Goal: Book appointment/travel/reservation

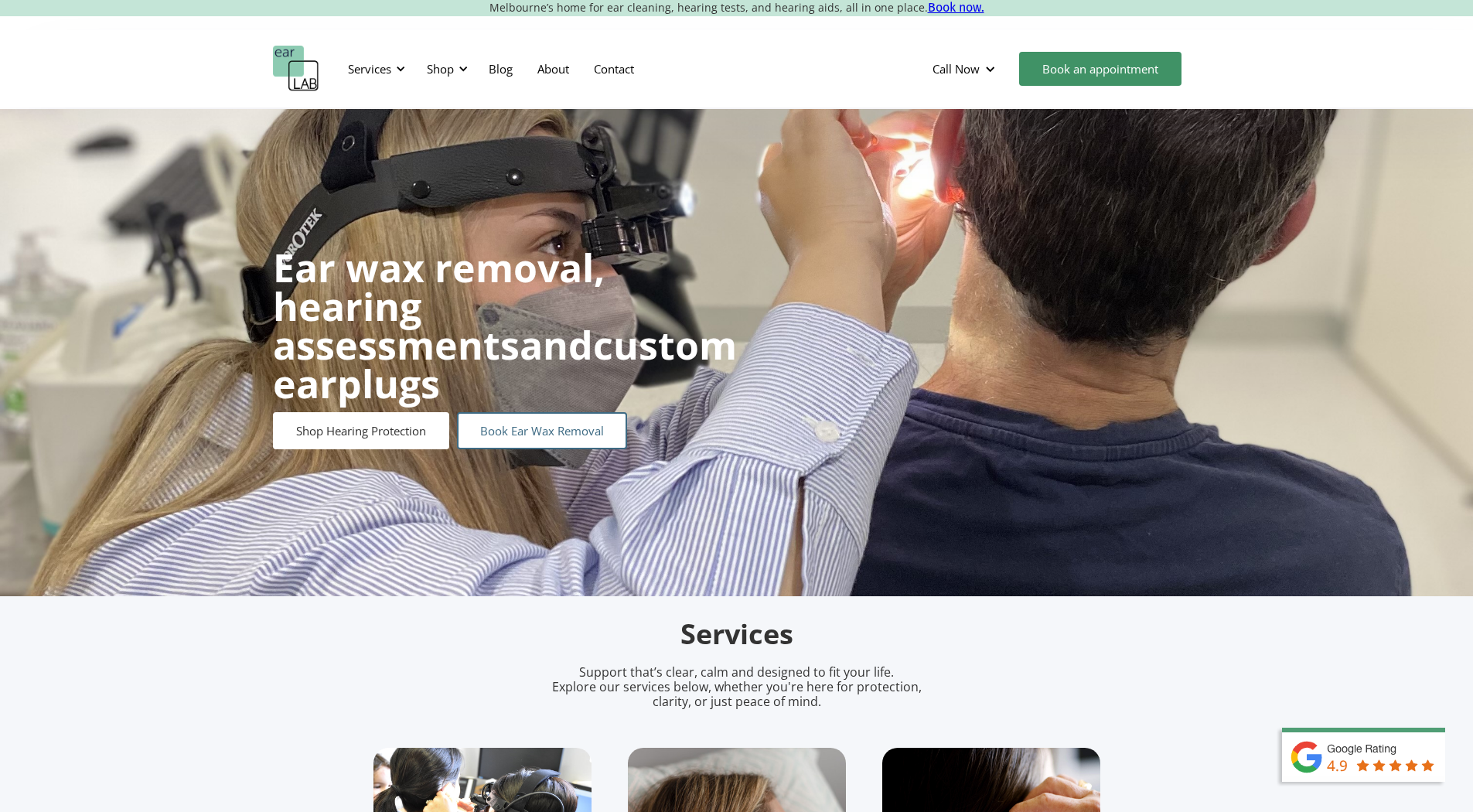
click at [559, 419] on link "Book Ear Wax Removal" at bounding box center [542, 430] width 170 height 37
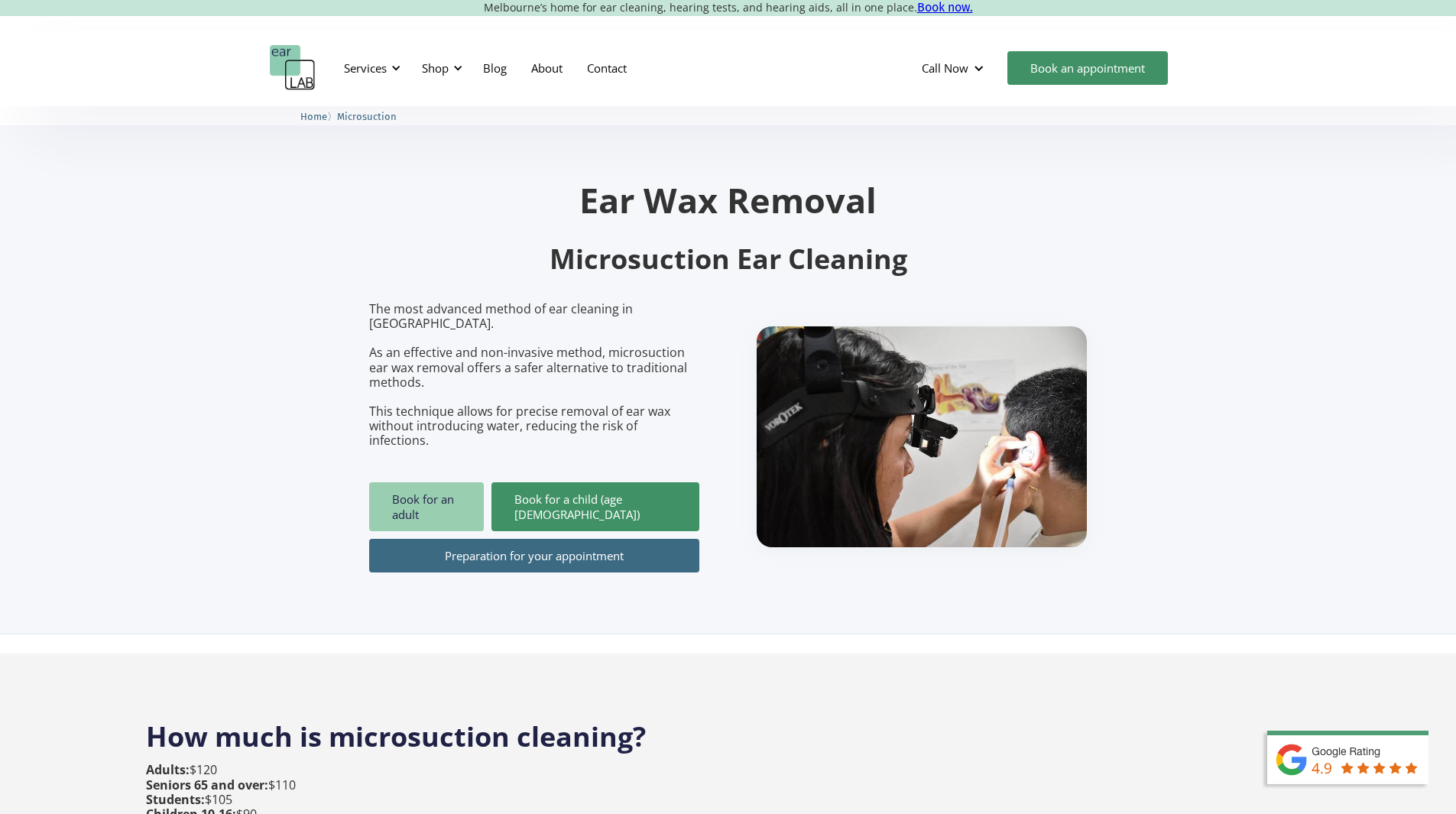
click at [462, 482] on link "Book for an adult" at bounding box center [426, 506] width 115 height 49
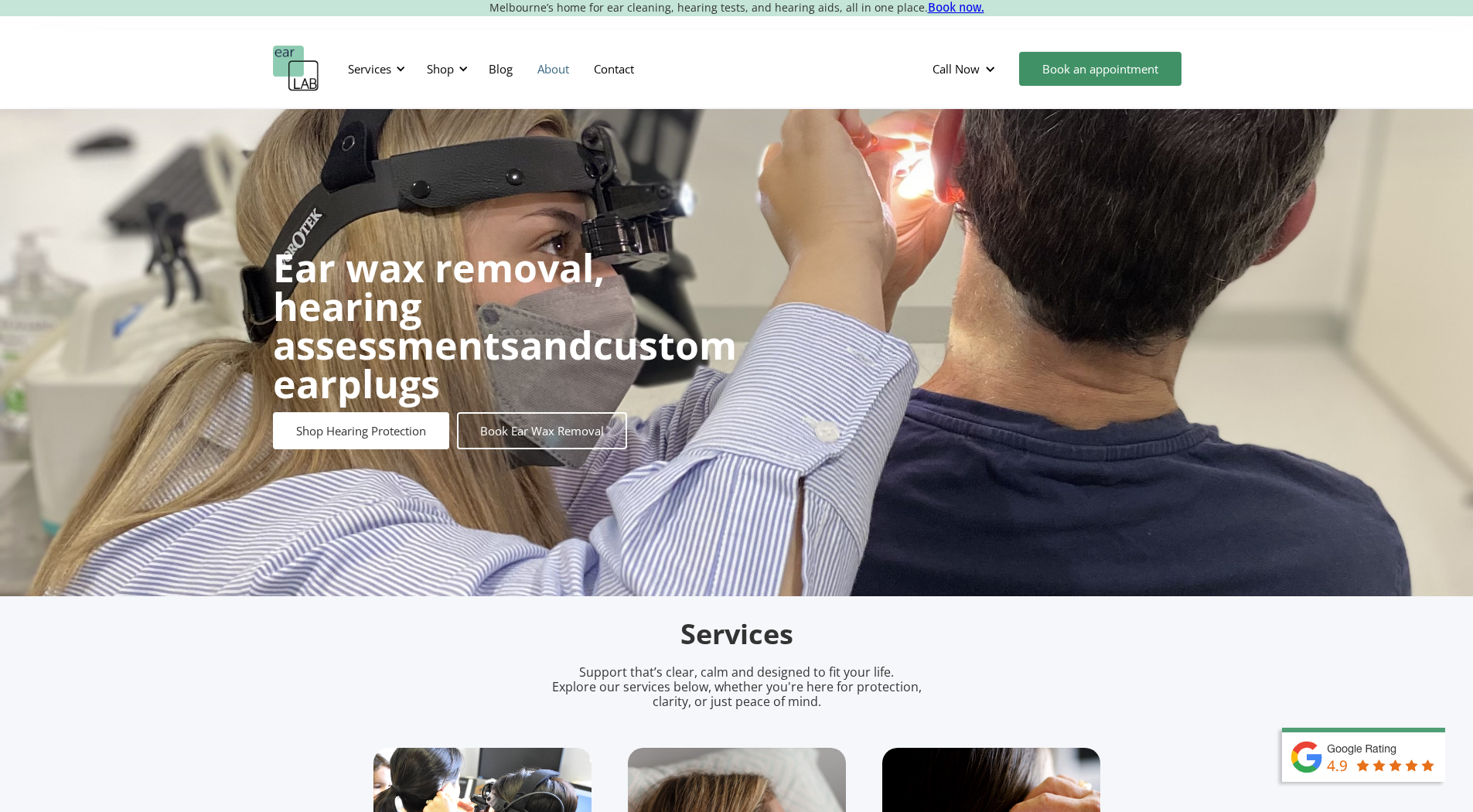
click at [562, 70] on link "About" at bounding box center [553, 69] width 56 height 45
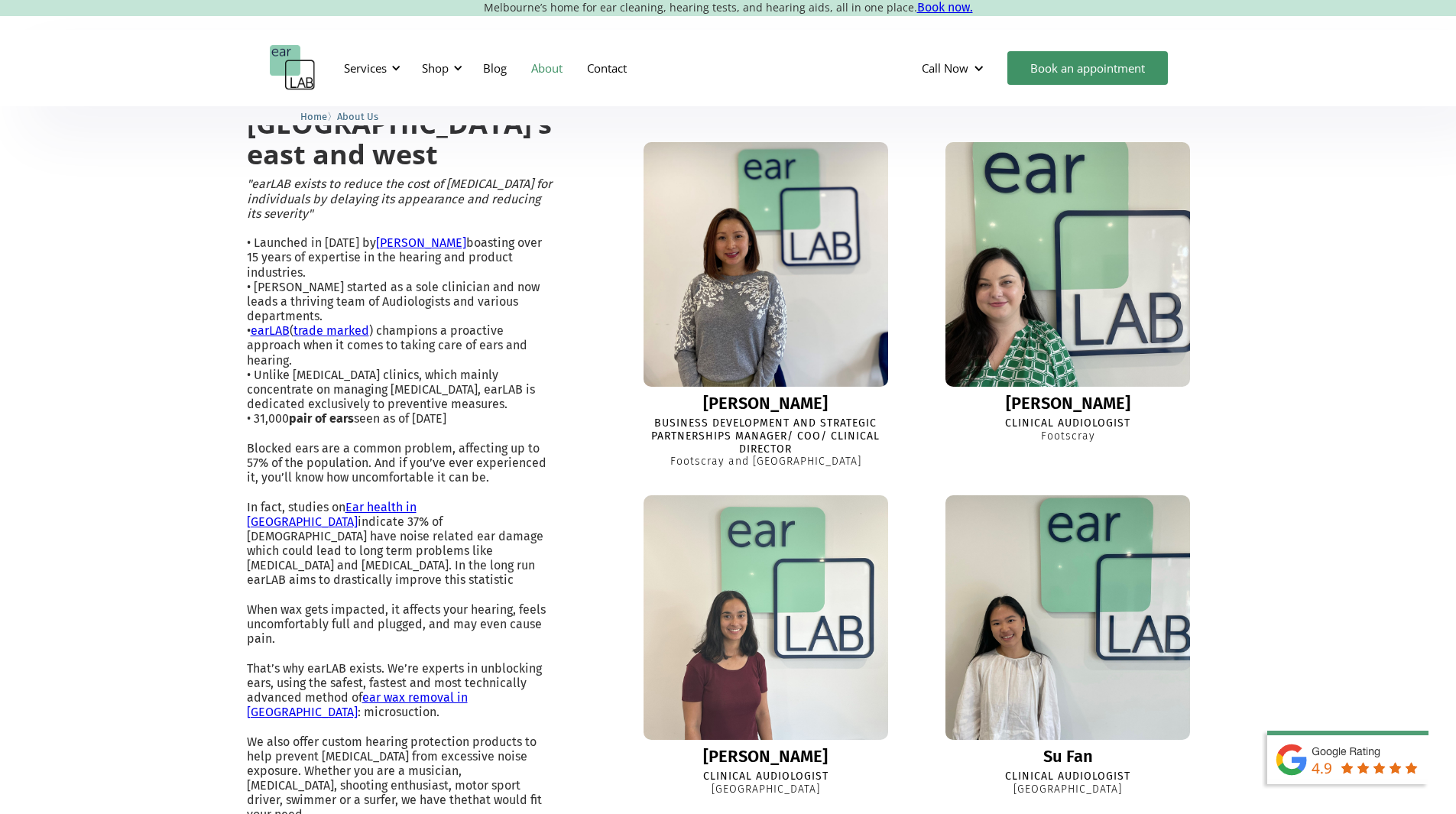
scroll to position [917, 0]
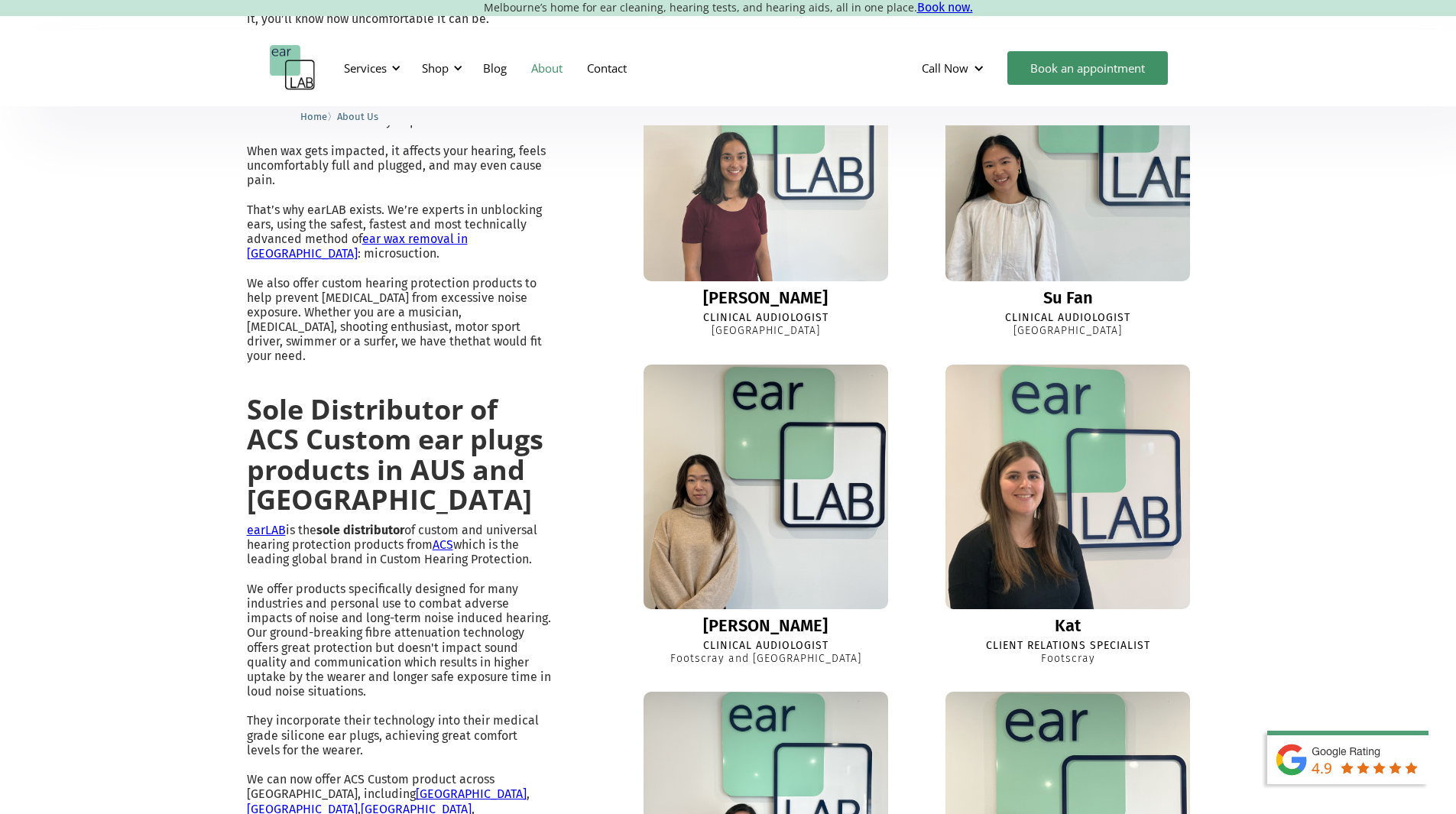
click at [1033, 278] on img at bounding box center [1067, 159] width 269 height 269
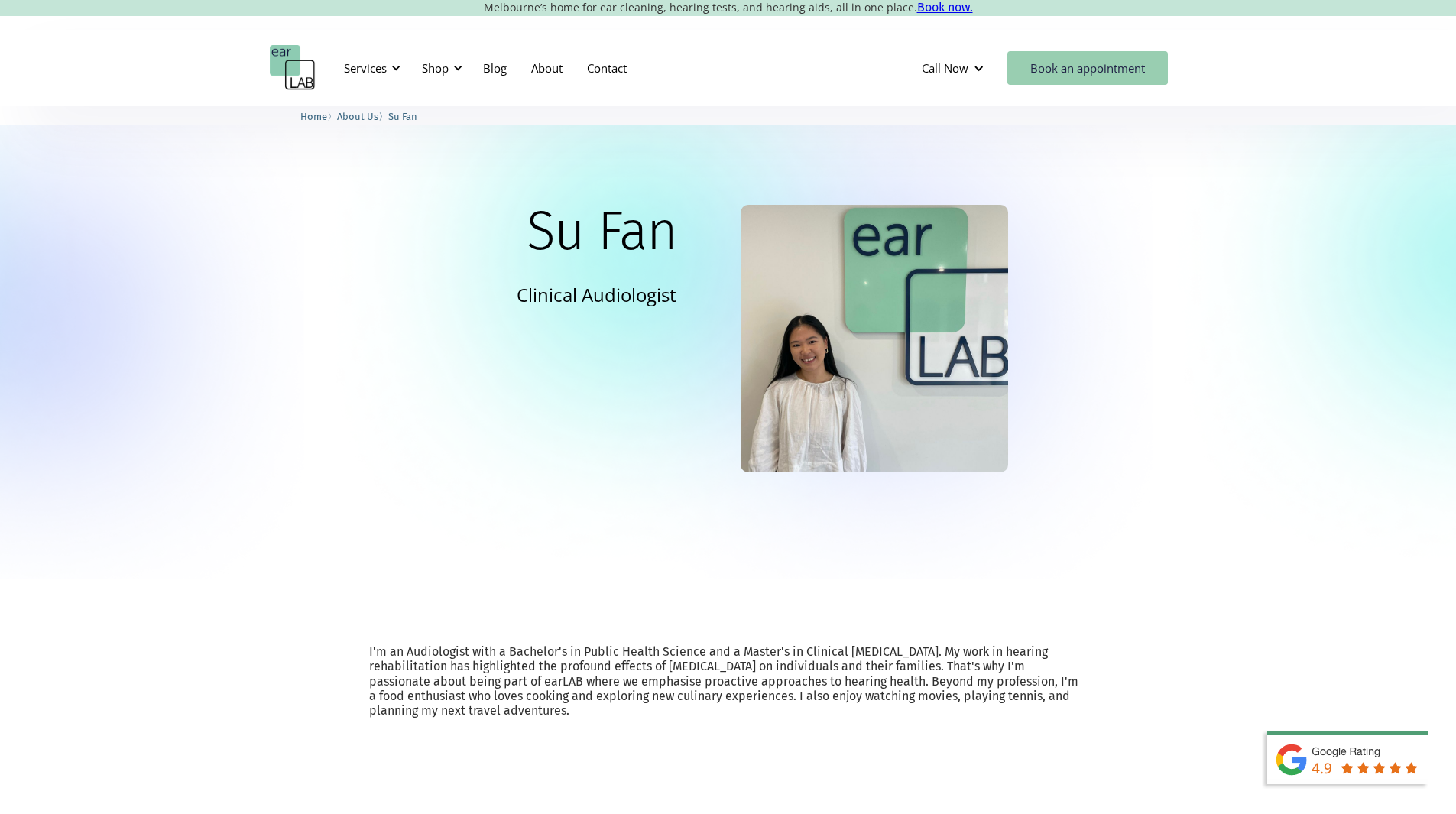
click at [1068, 71] on link "Book an appointment" at bounding box center [1087, 68] width 161 height 34
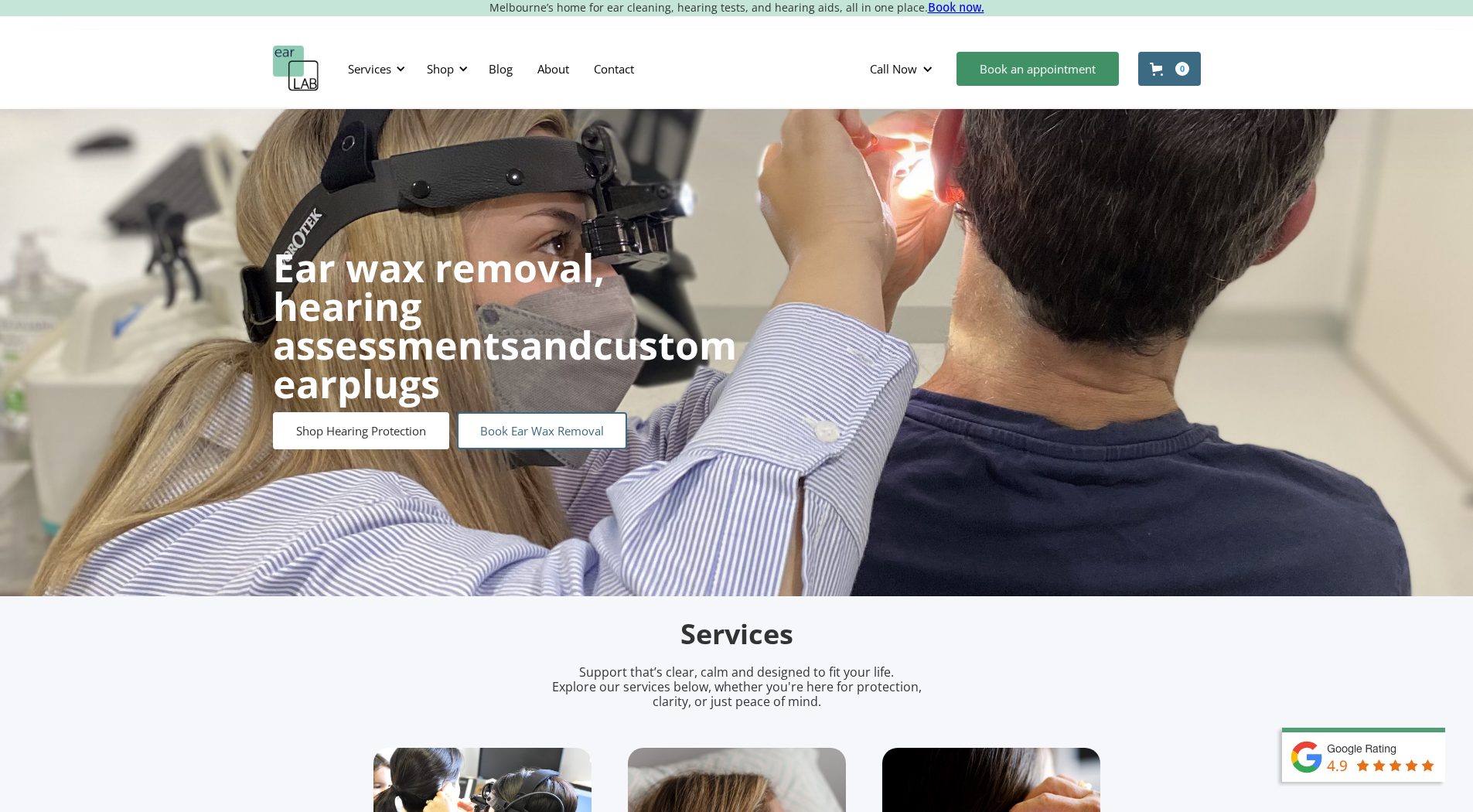
click at [563, 419] on link "Book Ear Wax Removal" at bounding box center [542, 430] width 170 height 37
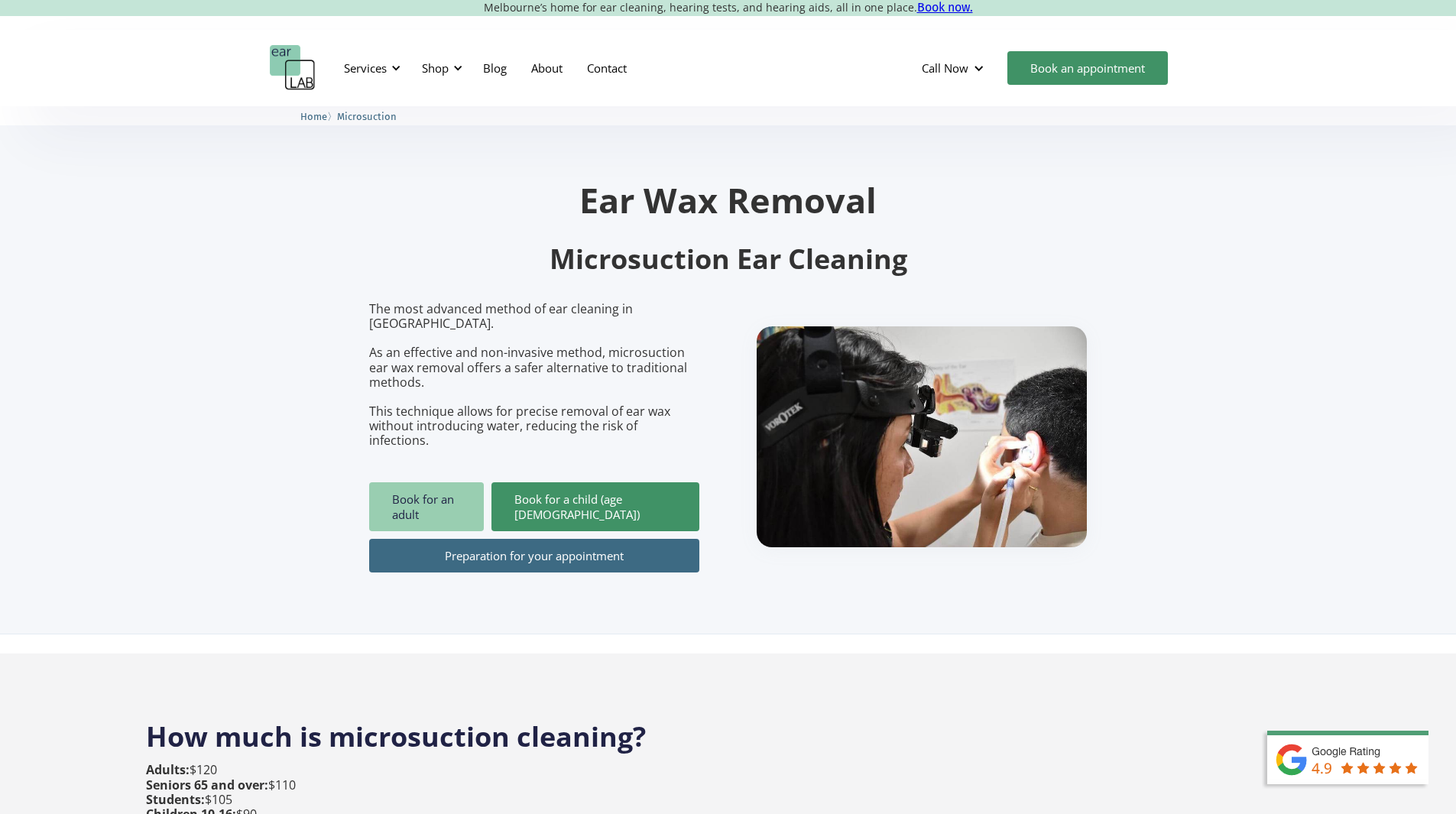
drag, startPoint x: 499, startPoint y: 453, endPoint x: 489, endPoint y: 459, distance: 11.7
click at [484, 482] on link "Book for an adult" at bounding box center [426, 506] width 115 height 49
